Goal: Task Accomplishment & Management: Manage account settings

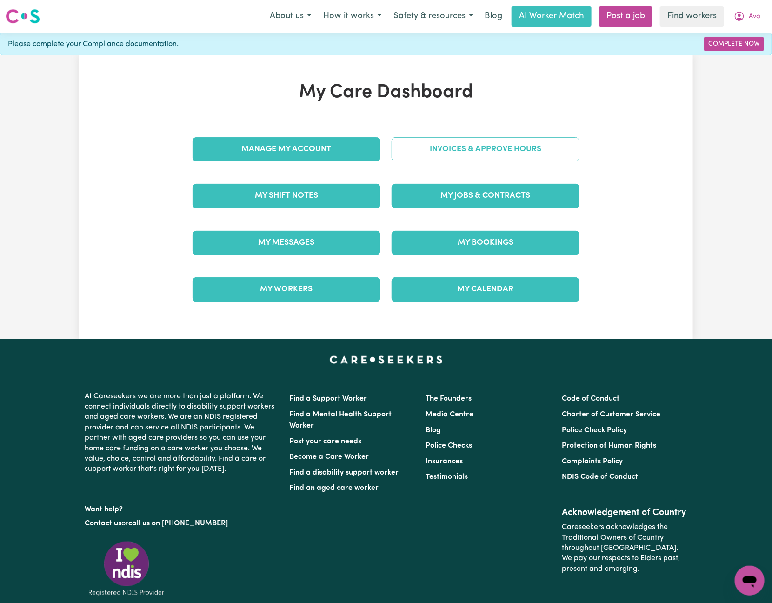
click at [522, 151] on link "Invoices & Approve Hours" at bounding box center [486, 149] width 188 height 24
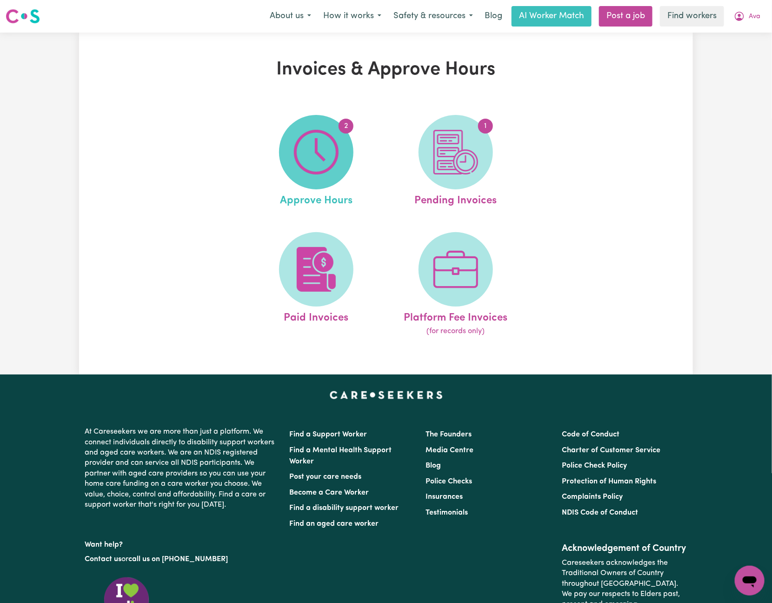
click at [329, 137] on img at bounding box center [316, 152] width 45 height 45
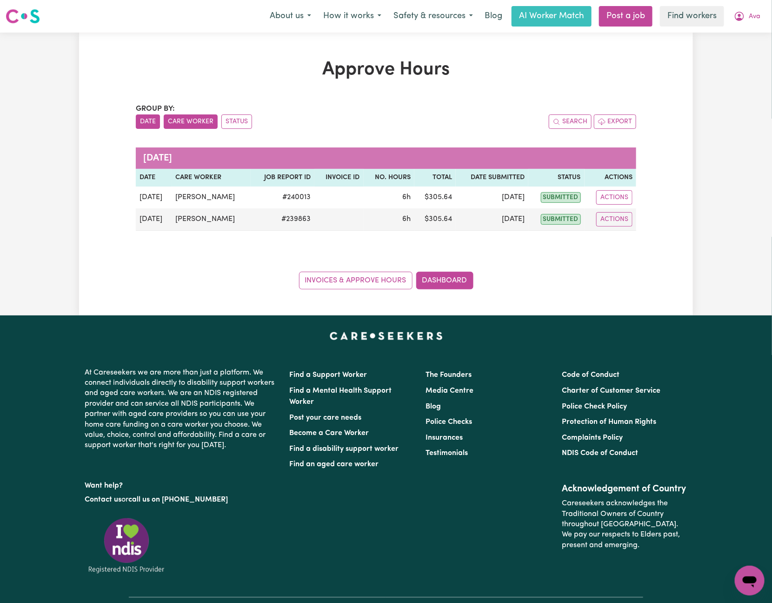
click at [187, 125] on button "Care Worker" at bounding box center [191, 121] width 54 height 14
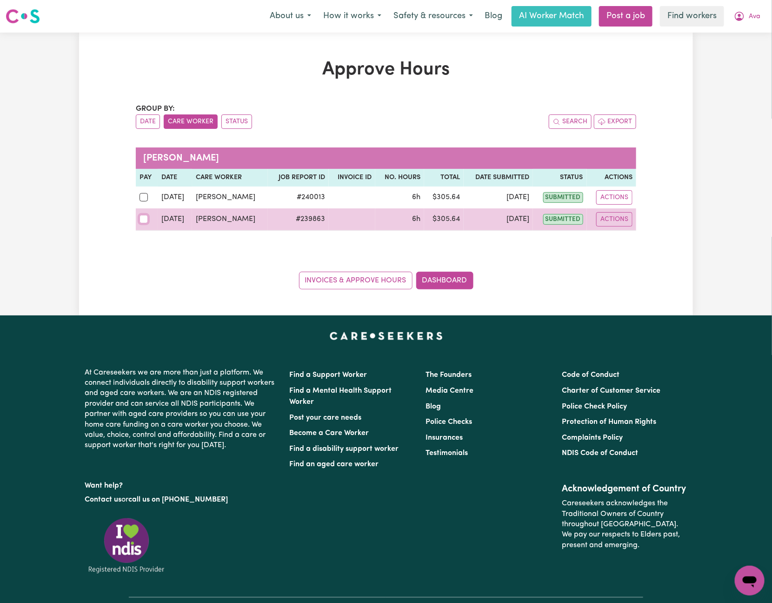
click at [144, 219] on input "checkbox" at bounding box center [144, 219] width 8 height 8
checkbox input "true"
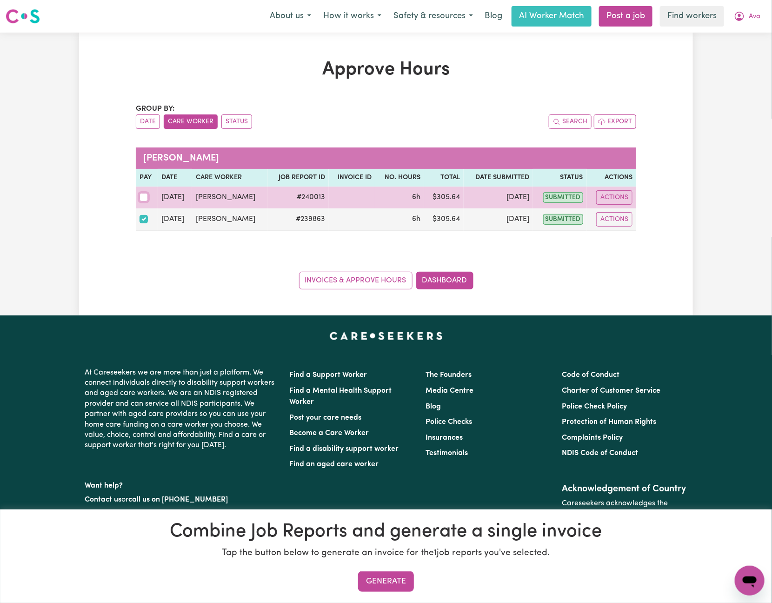
click at [142, 197] on input "checkbox" at bounding box center [144, 197] width 8 height 8
checkbox input "true"
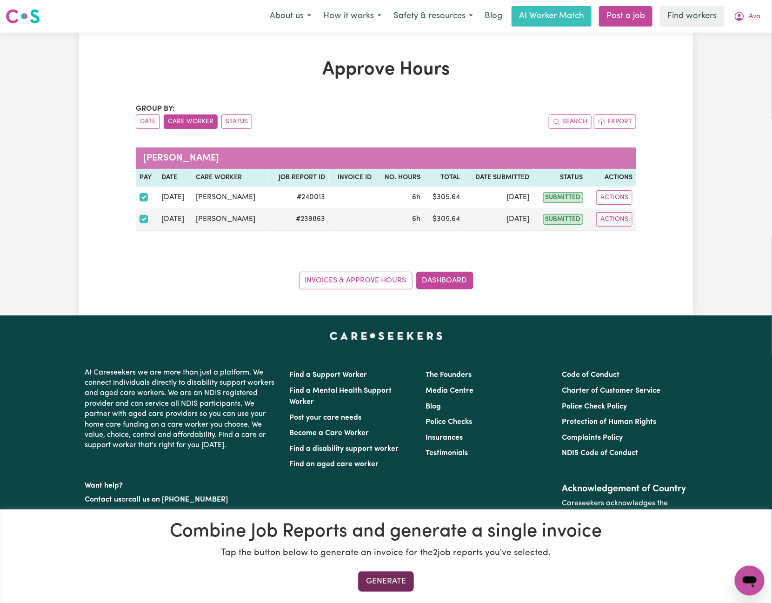
click at [409, 584] on button "Generate" at bounding box center [386, 581] width 56 height 20
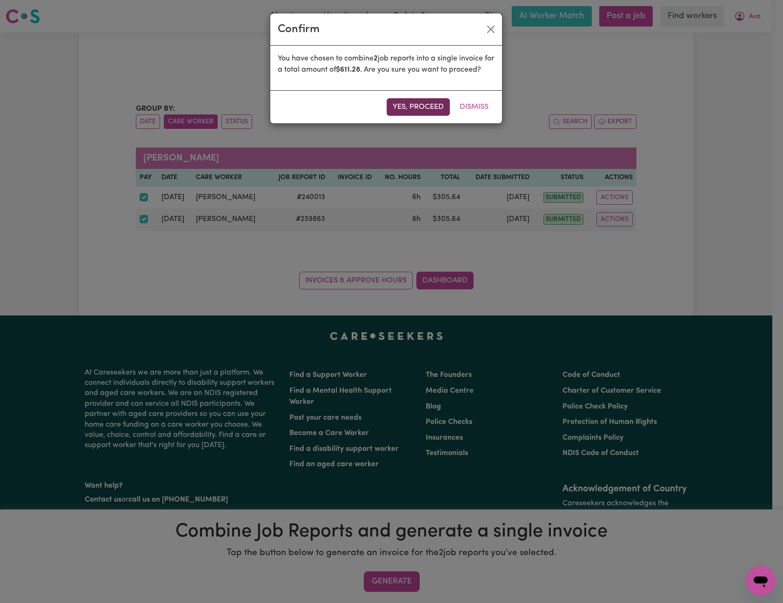
click at [411, 116] on button "Yes, proceed" at bounding box center [418, 107] width 63 height 18
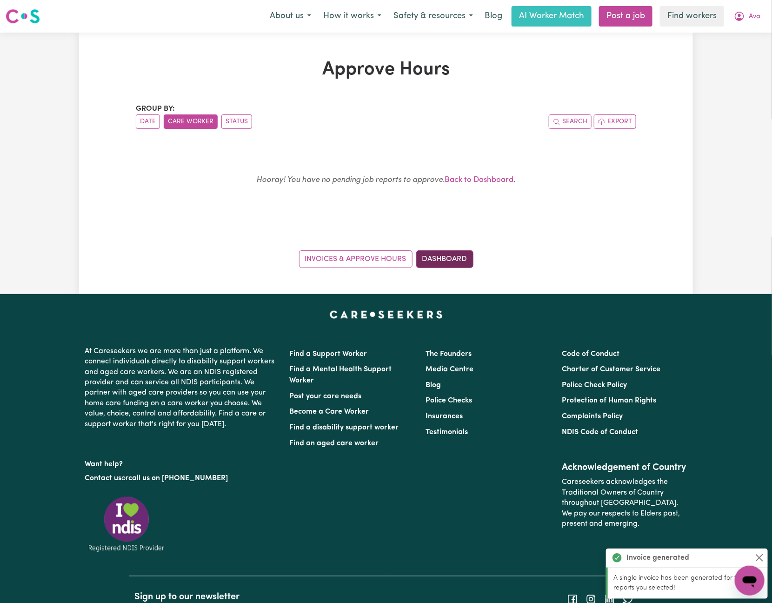
click at [450, 264] on link "Dashboard" at bounding box center [444, 259] width 57 height 18
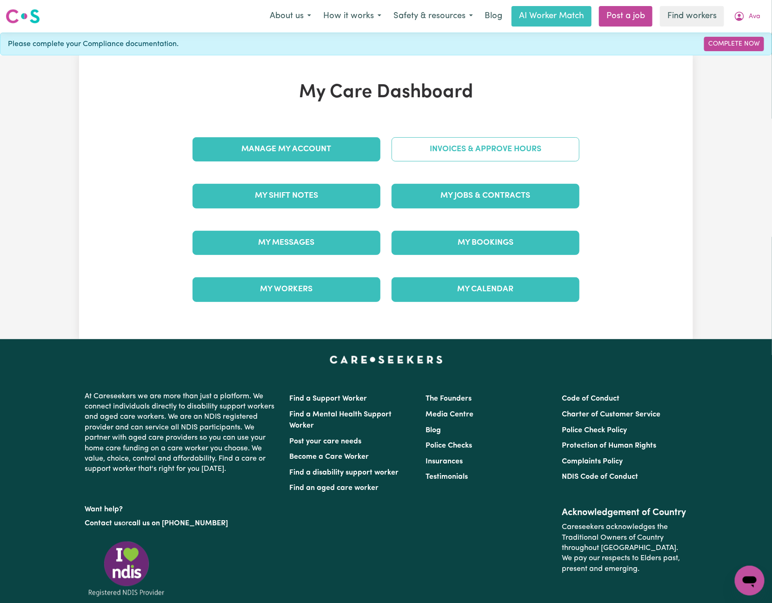
click at [557, 154] on link "Invoices & Approve Hours" at bounding box center [486, 149] width 188 height 24
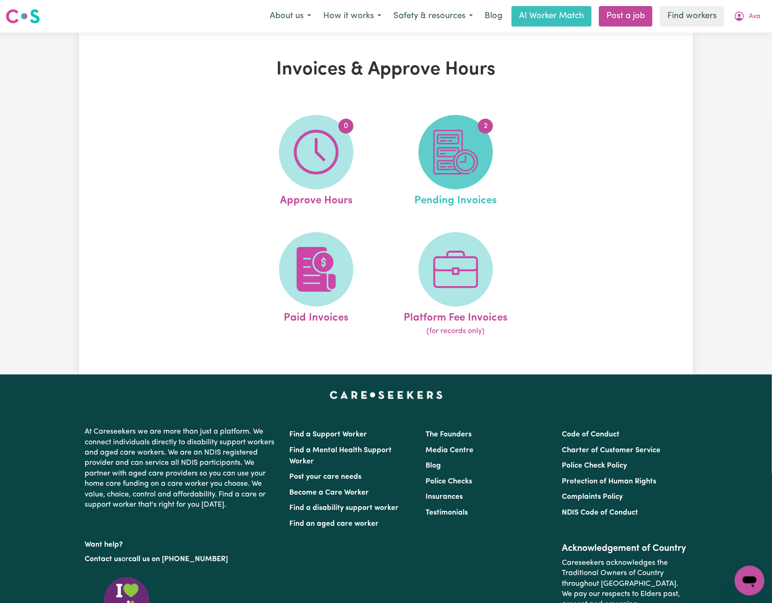
click at [482, 147] on span "2" at bounding box center [456, 152] width 74 height 74
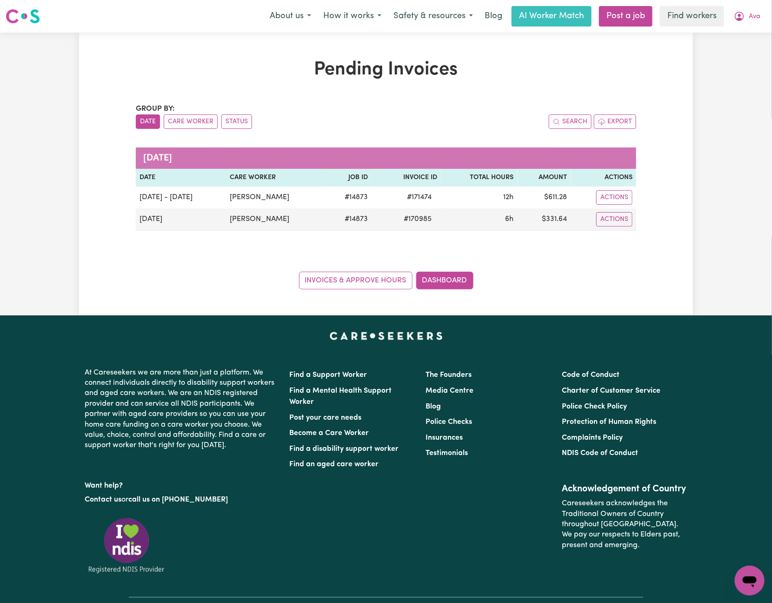
click at [243, 303] on div "Pending Invoices Group by: Date Care Worker Status Search Export [DATE] Date Ca…" at bounding box center [386, 174] width 614 height 283
click at [253, 239] on div "Group by: Date Care Worker Status Search Export [DATE] Date Care Worker Job ID …" at bounding box center [386, 196] width 501 height 186
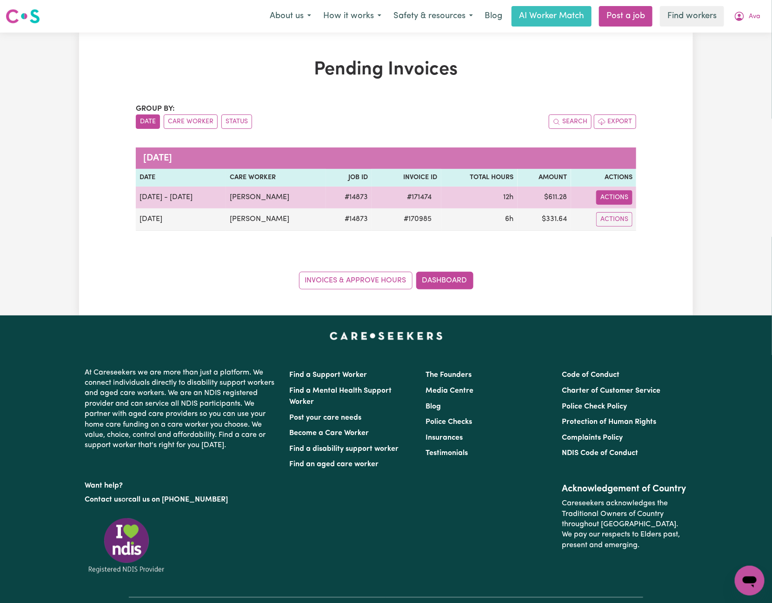
click at [607, 200] on button "Actions" at bounding box center [615, 197] width 36 height 14
click at [626, 220] on link "Download Invoice" at bounding box center [642, 219] width 85 height 19
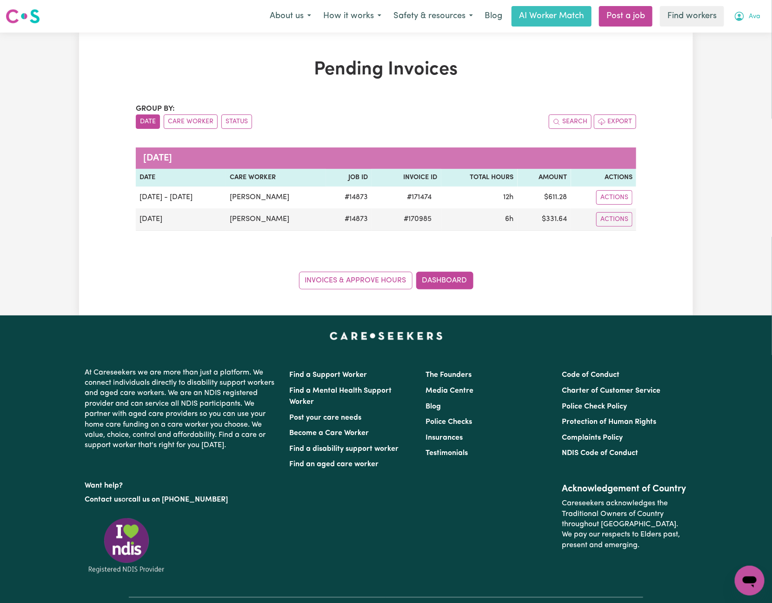
click at [760, 11] on button "Ava" at bounding box center [747, 17] width 39 height 20
click at [743, 47] on link "Logout" at bounding box center [730, 54] width 74 height 18
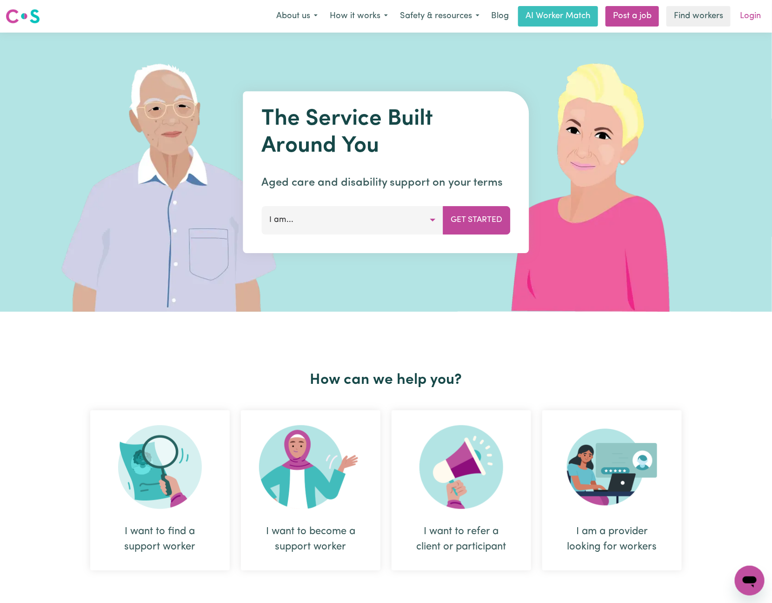
click at [760, 16] on link "Login" at bounding box center [751, 16] width 32 height 20
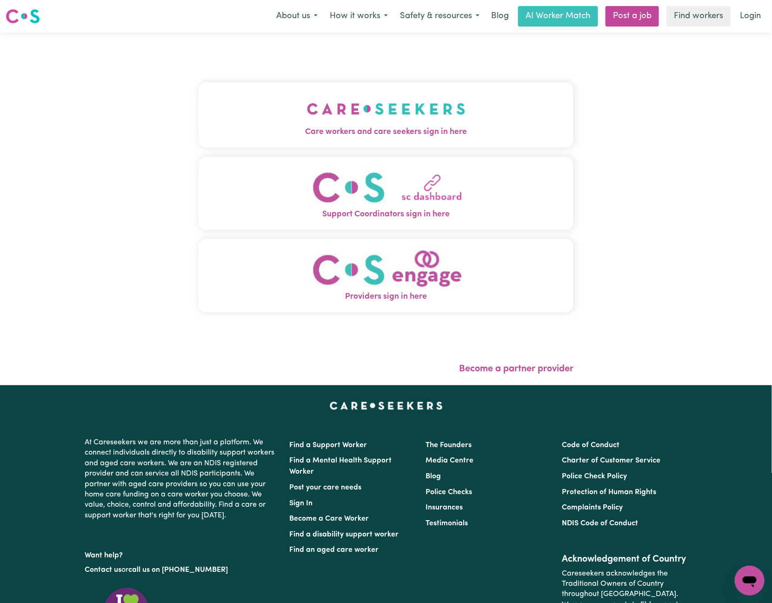
click at [257, 112] on button "Care workers and care seekers sign in here" at bounding box center [386, 114] width 375 height 65
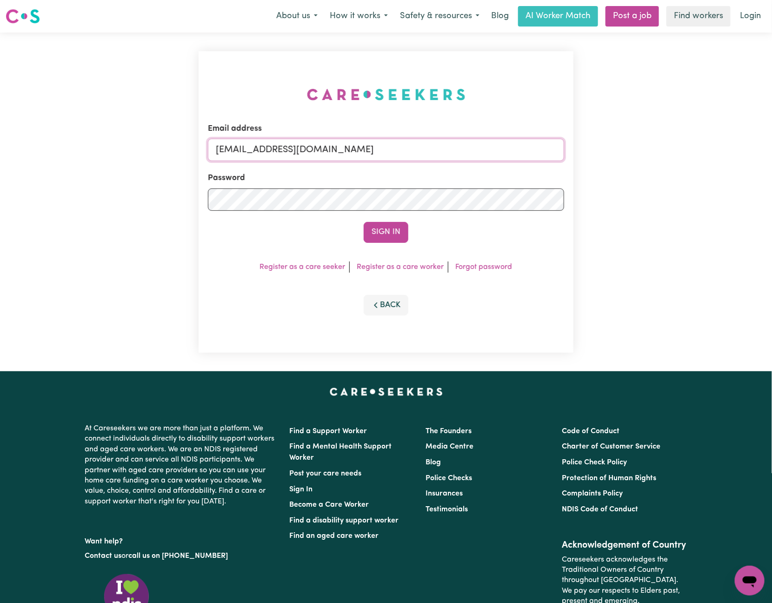
drag, startPoint x: 264, startPoint y: 151, endPoint x: 745, endPoint y: 150, distance: 481.2
click at [745, 150] on div "Email address [EMAIL_ADDRESS][DOMAIN_NAME] Password Sign In Register as a care …" at bounding box center [386, 202] width 772 height 339
paste input "KirelleNarraweenaINC"
type input "[EMAIL_ADDRESS][DOMAIN_NAME]"
click at [364, 222] on button "Sign In" at bounding box center [386, 232] width 45 height 20
